Goal: Book appointment/travel/reservation

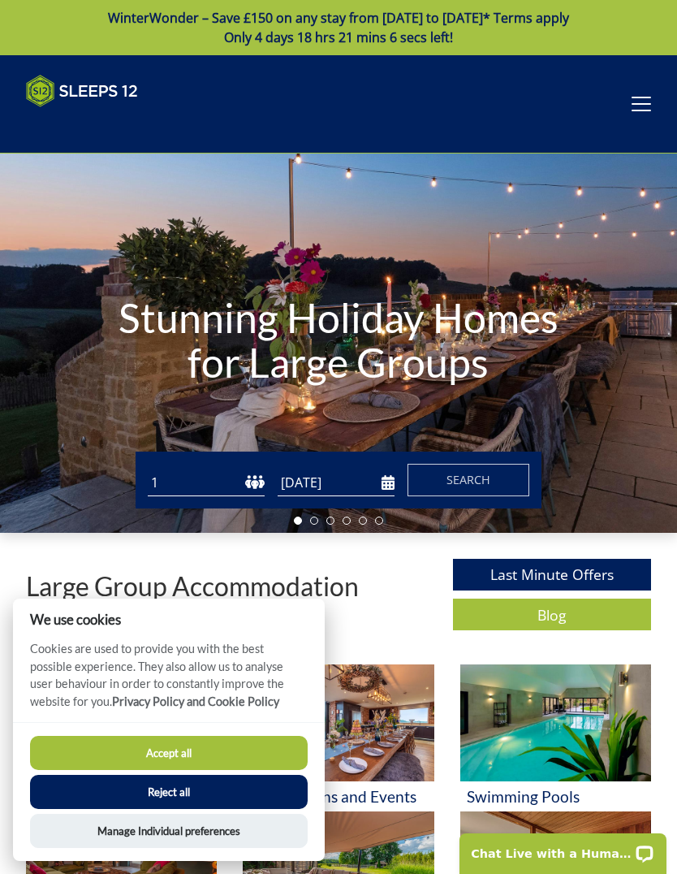
click at [255, 476] on select "1 2 3 4 5 6 7 8 9 10 11 12 13 14 15 16 17 18 19 20 21 22 23 24 25 26 27 28 29 3…" at bounding box center [206, 482] width 117 height 27
click at [136, 753] on button "Accept all" at bounding box center [169, 753] width 278 height 34
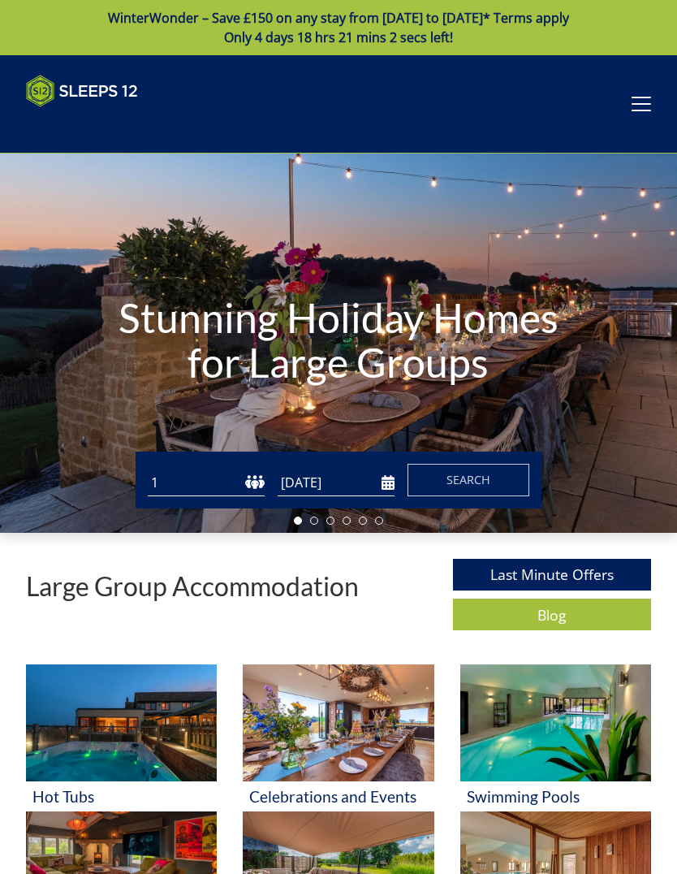
click at [256, 462] on div "Guests 1 2 3 4 5 6 7 8 9 10 11 12 13 14 15 16 17 18 19 20 21 22 23 24 25 26 27 …" at bounding box center [339, 480] width 406 height 57
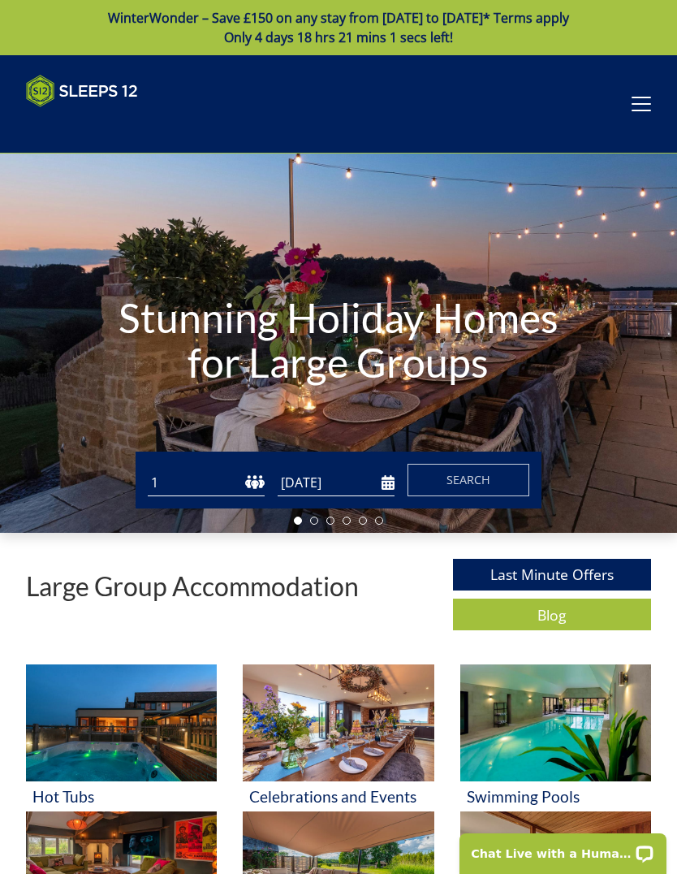
click at [238, 486] on select "1 2 3 4 5 6 7 8 9 10 11 12 13 14 15 16 17 18 19 20 21 22 23 24 25 26 27 28 29 3…" at bounding box center [206, 482] width 117 height 27
select select "11"
click at [375, 475] on input "[DATE]" at bounding box center [336, 482] width 117 height 27
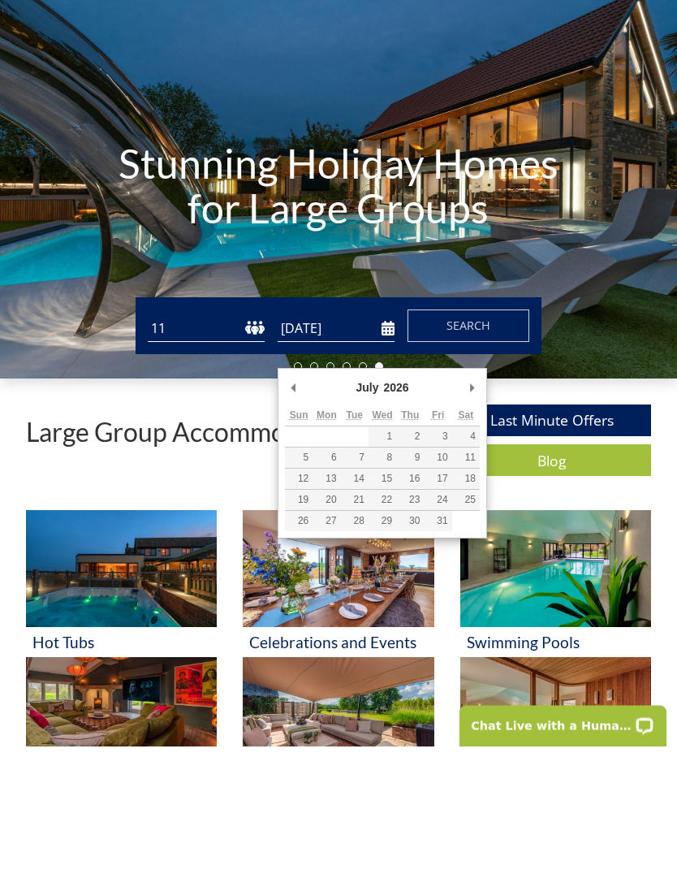
type input "24/07/2026"
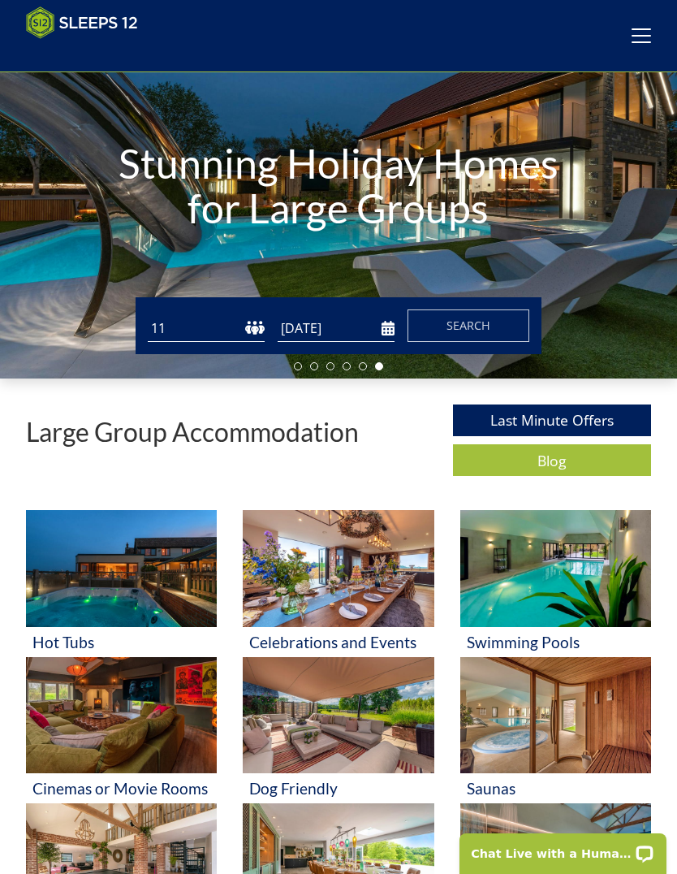
click at [480, 319] on span "Search" at bounding box center [469, 325] width 44 height 15
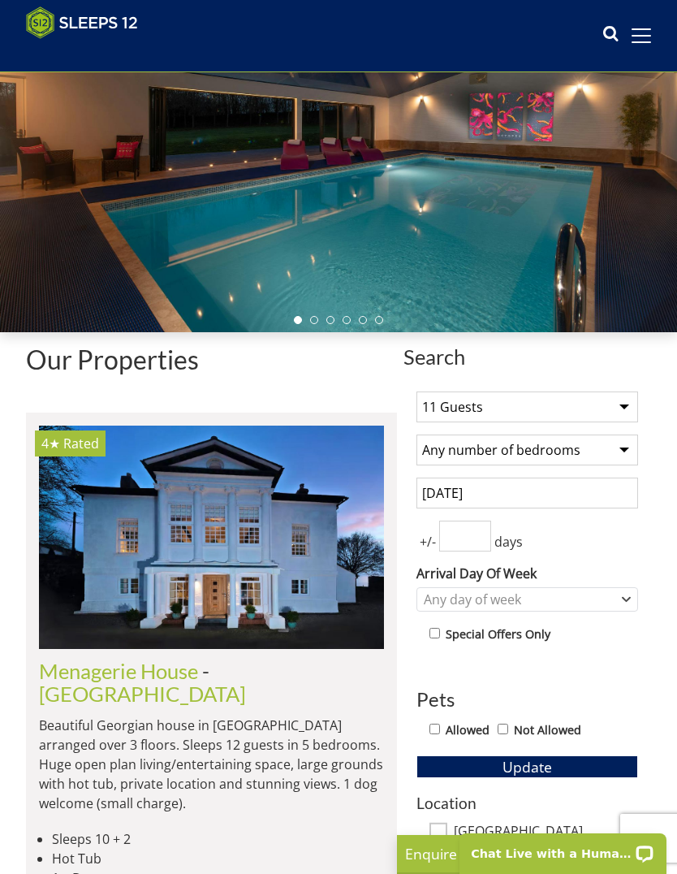
click at [474, 531] on input "number" at bounding box center [465, 536] width 52 height 31
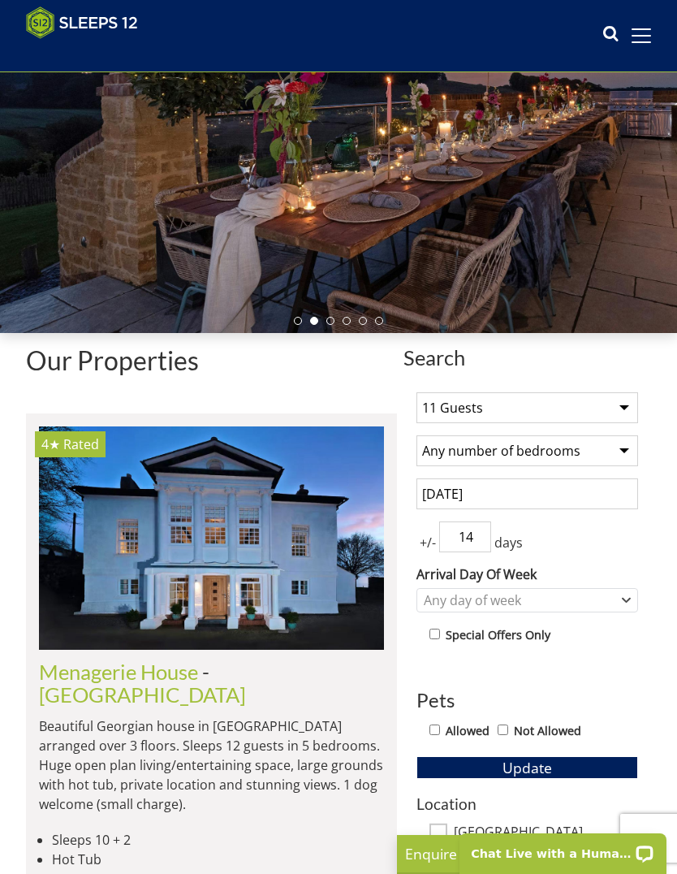
type input "14"
click at [626, 447] on select "Any number of bedrooms 4 Bedrooms 5 Bedrooms 6 Bedrooms 7 Bedrooms 8 Bedrooms 9…" at bounding box center [528, 450] width 222 height 31
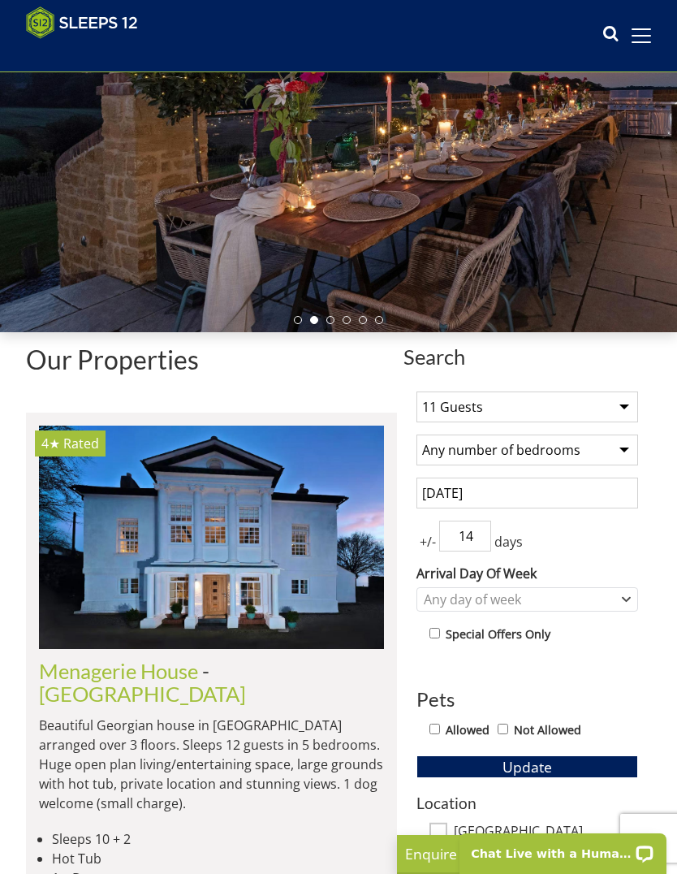
select select "6"
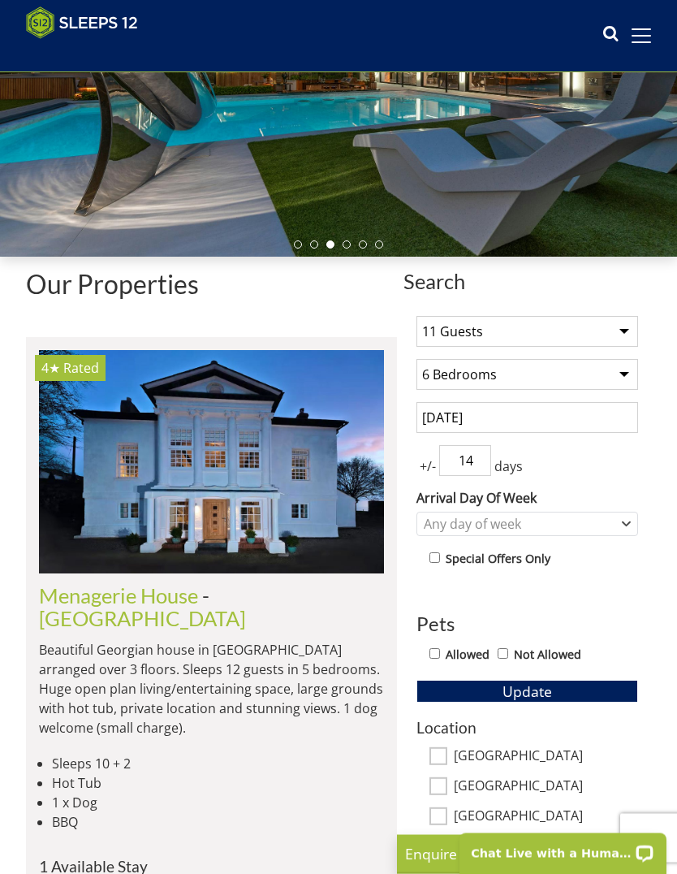
scroll to position [250, 0]
click at [591, 525] on div "Any day of week" at bounding box center [519, 524] width 198 height 18
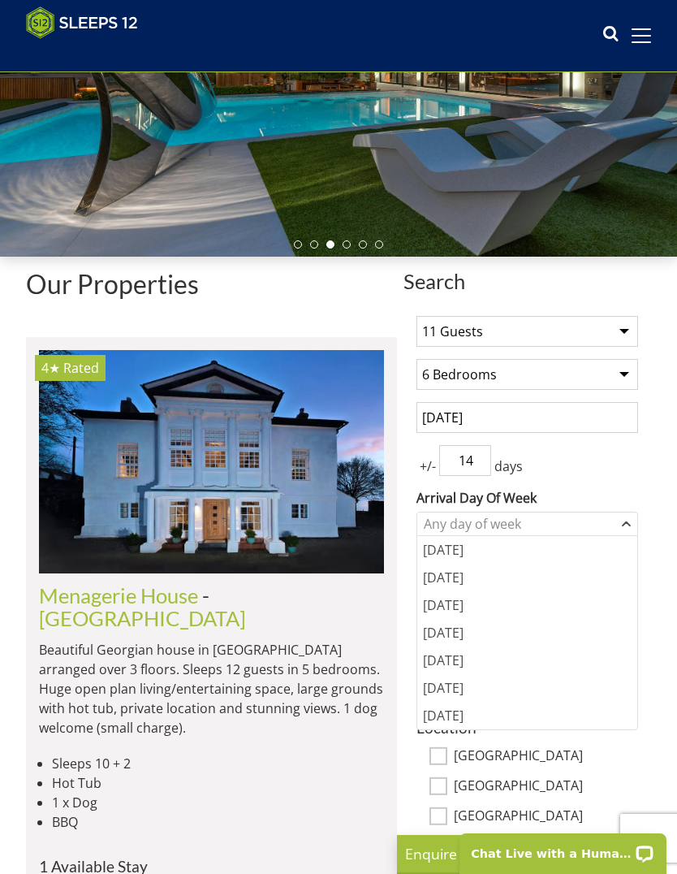
click at [471, 655] on div "Friday" at bounding box center [527, 660] width 220 height 28
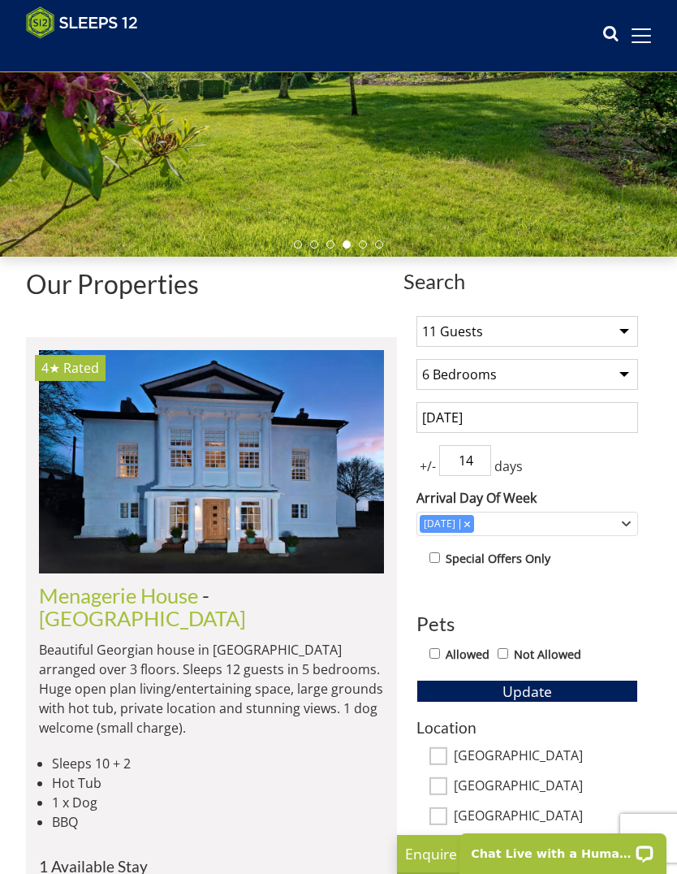
click at [536, 689] on span "Update" at bounding box center [528, 690] width 50 height 19
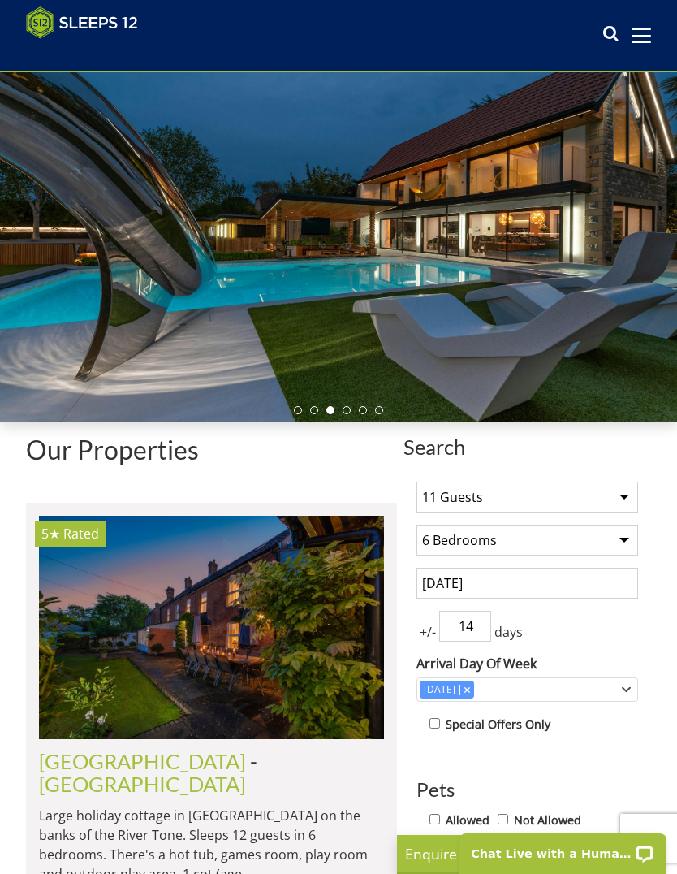
scroll to position [0, 0]
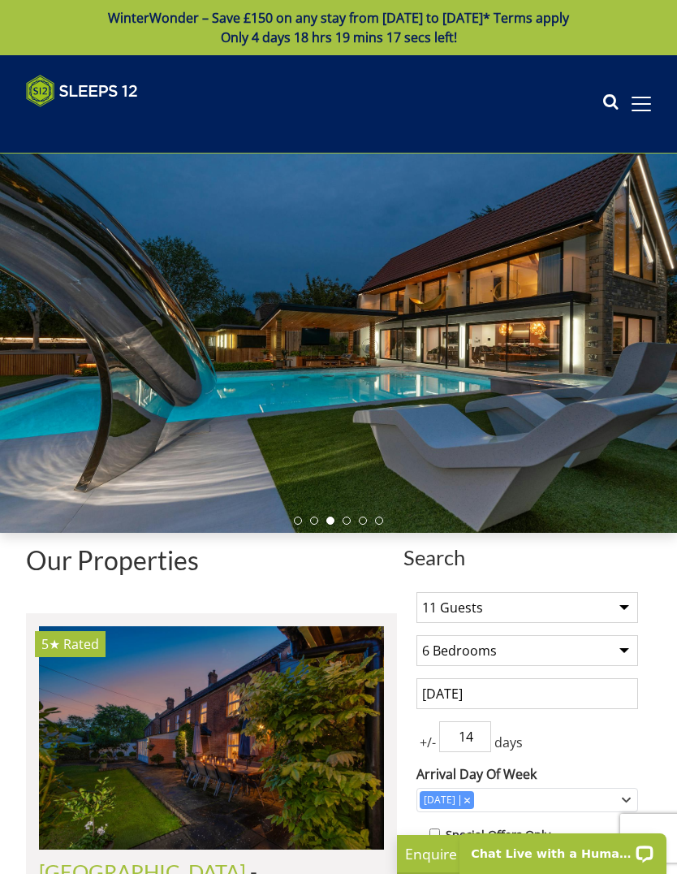
select select "11"
